Goal: Submit feedback/report problem

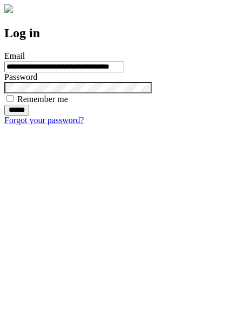
type input "**********"
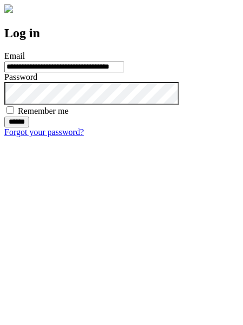
click at [29, 127] on input "******" at bounding box center [16, 122] width 25 height 11
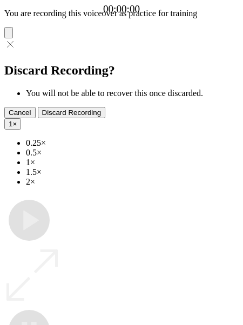
type input "**********"
